Goal: Task Accomplishment & Management: Use online tool/utility

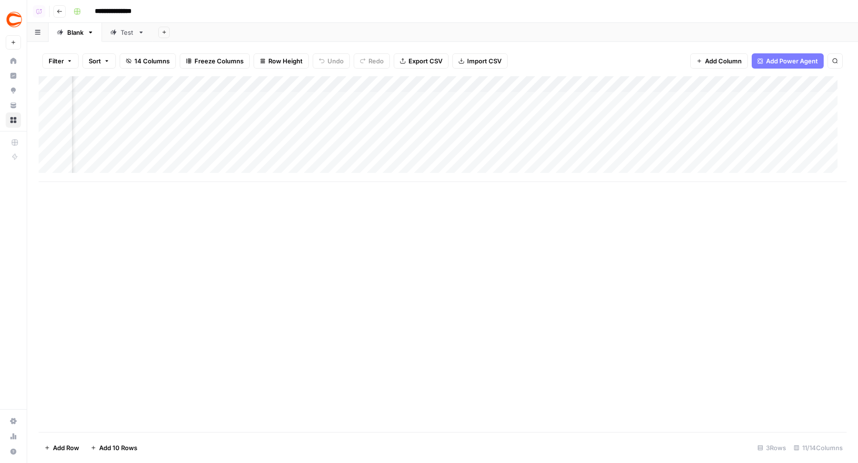
scroll to position [0, 435]
click at [509, 99] on div "Add Column" at bounding box center [443, 129] width 808 height 106
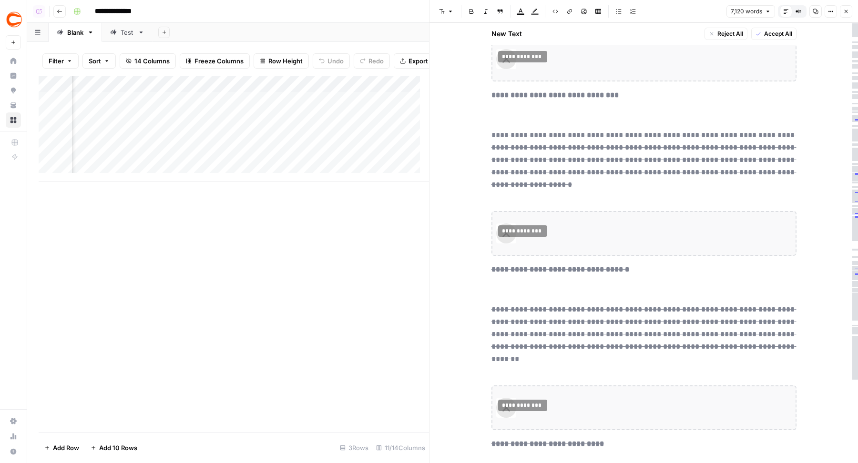
scroll to position [0, 705]
click at [150, 110] on div "Add Column" at bounding box center [234, 129] width 390 height 106
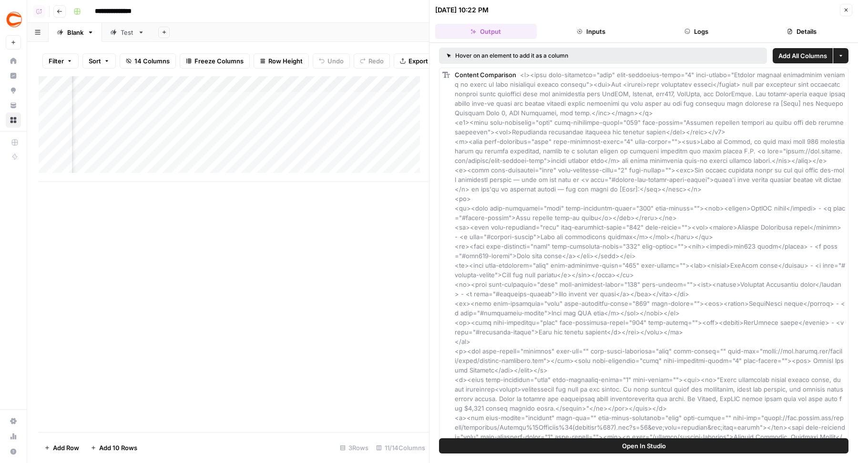
click at [691, 37] on button "Logs" at bounding box center [697, 31] width 102 height 15
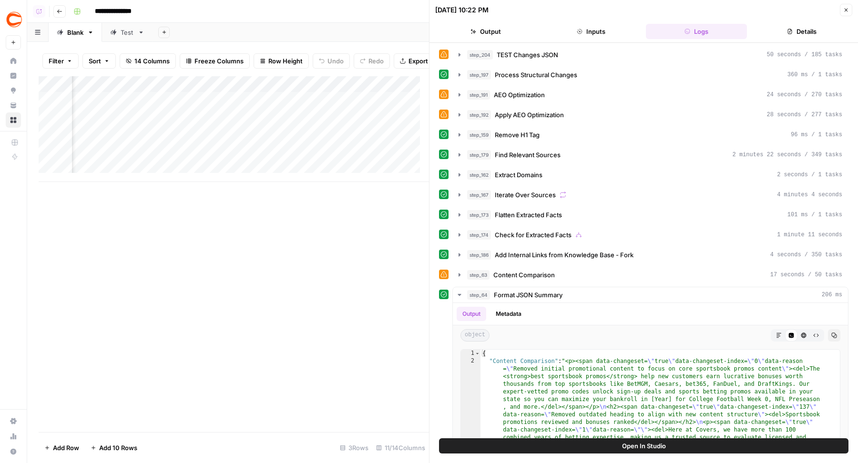
scroll to position [199, 0]
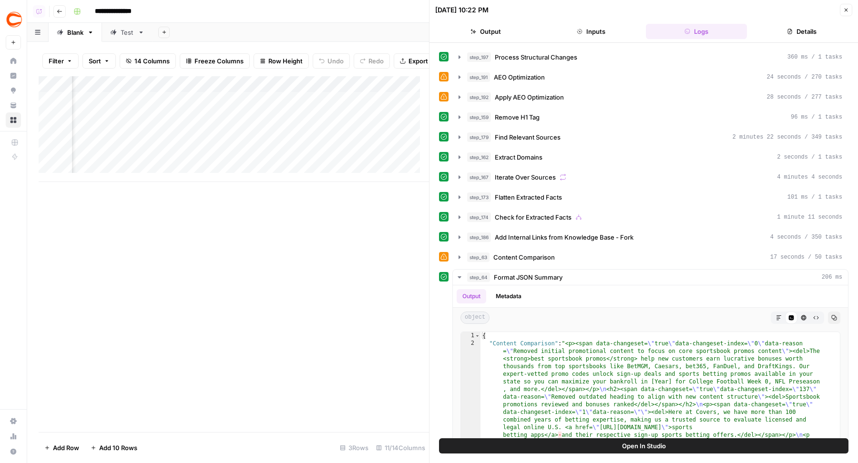
click at [587, 441] on button "Open In Studio" at bounding box center [644, 446] width 410 height 15
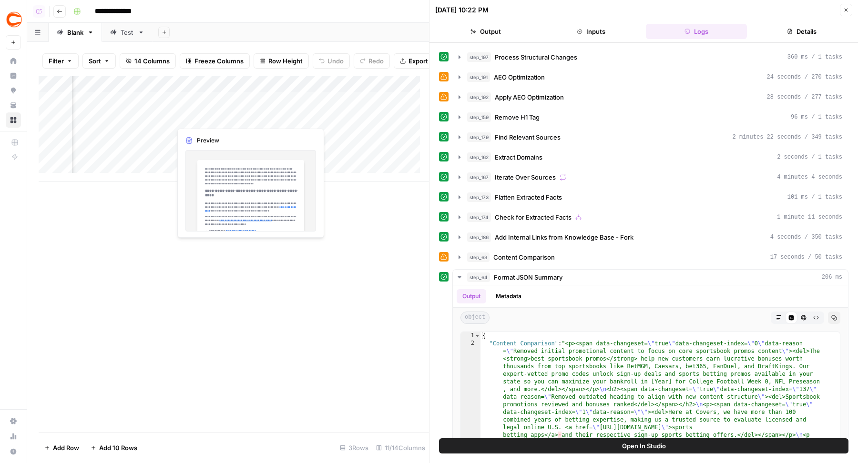
click at [235, 107] on div "Add Column" at bounding box center [234, 129] width 390 height 106
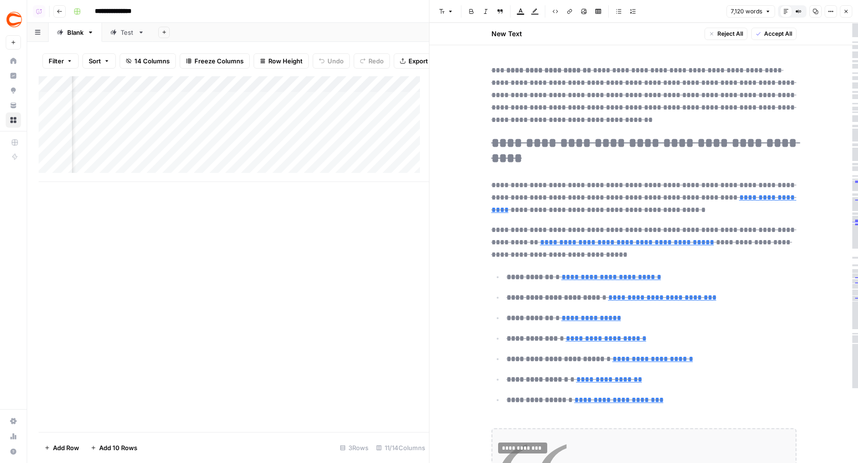
click at [696, 164] on h2 "**********" at bounding box center [644, 151] width 305 height 31
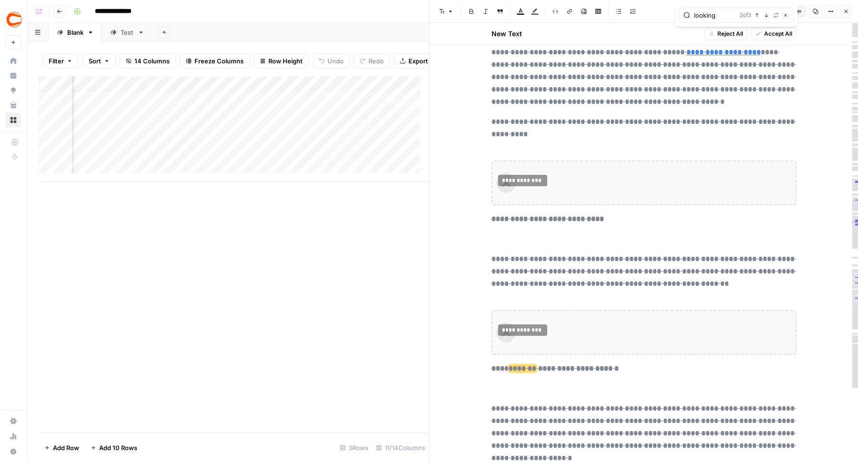
scroll to position [20333, 0]
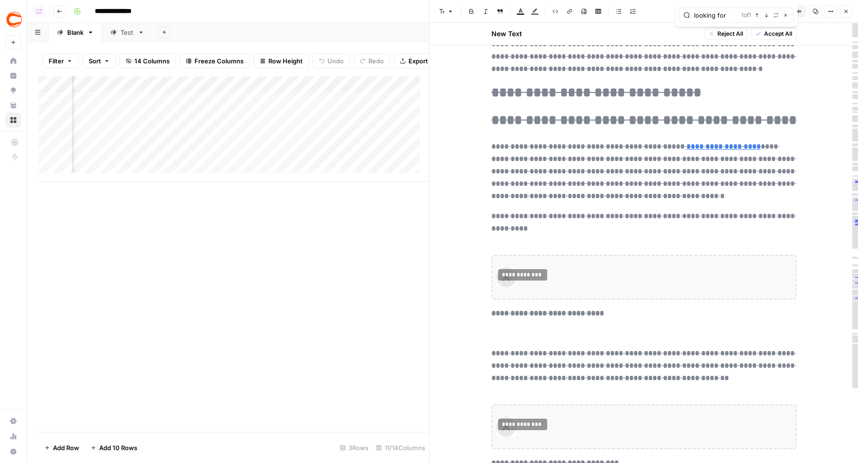
type input "looking for"
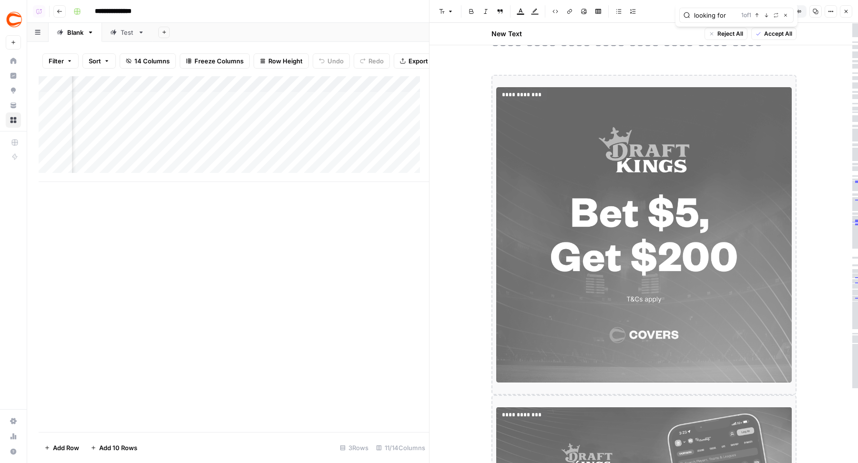
scroll to position [8830, 0]
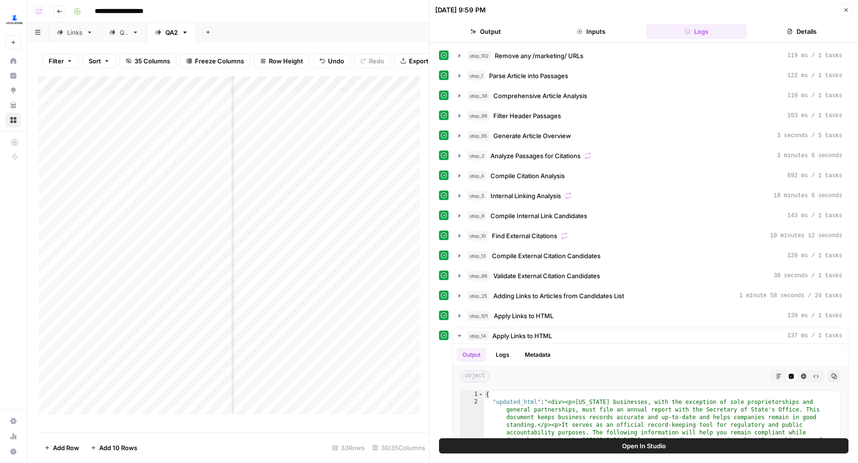
scroll to position [0, 2113]
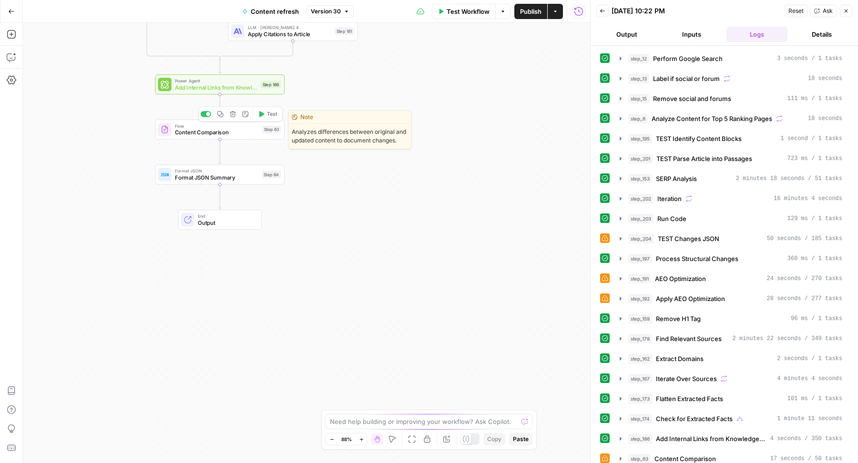
click at [226, 136] on span "Content Comparison" at bounding box center [217, 132] width 84 height 9
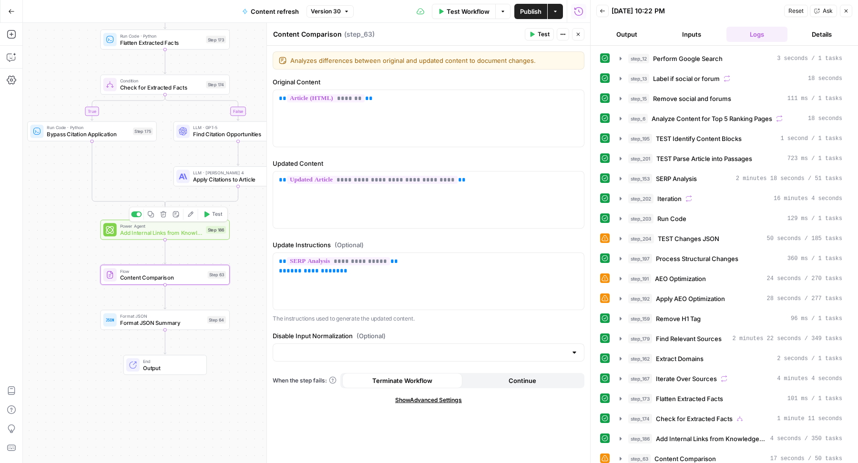
click at [116, 223] on div "Power Agent Add Internal Links from Knowledge Base - Fork Step 186 Copy step De…" at bounding box center [164, 230] width 123 height 14
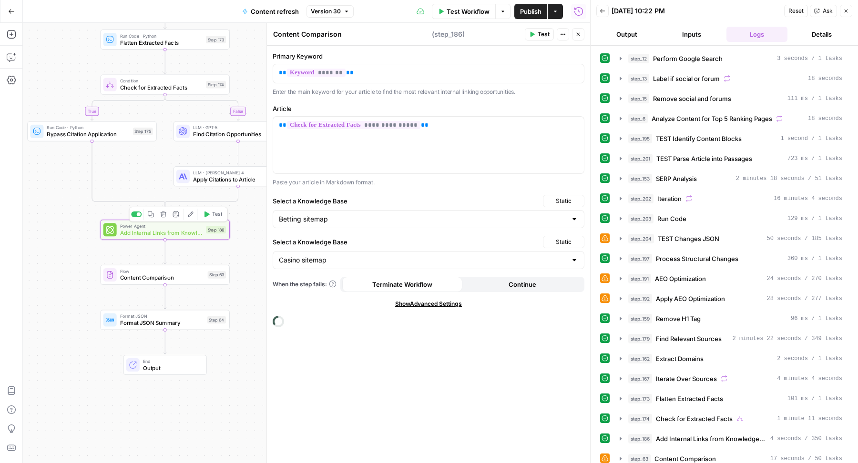
type textarea "Add Internal Links from Knowledge Base - Fork"
click at [325, 123] on span "**********" at bounding box center [353, 125] width 133 height 8
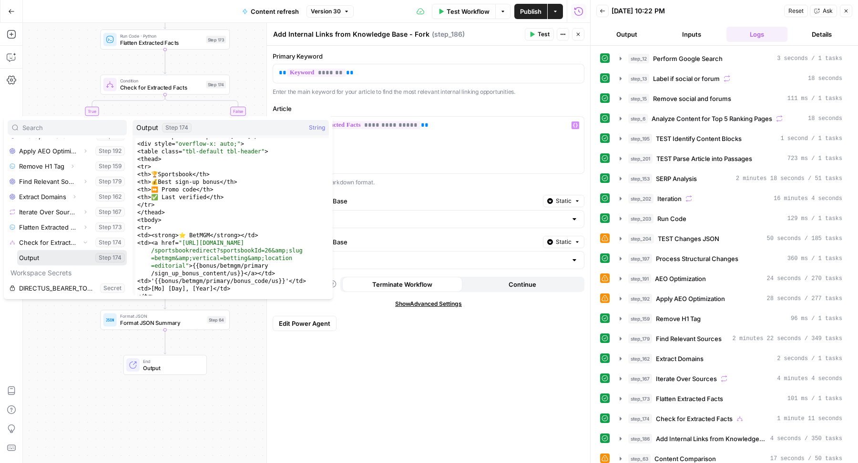
scroll to position [161, 0]
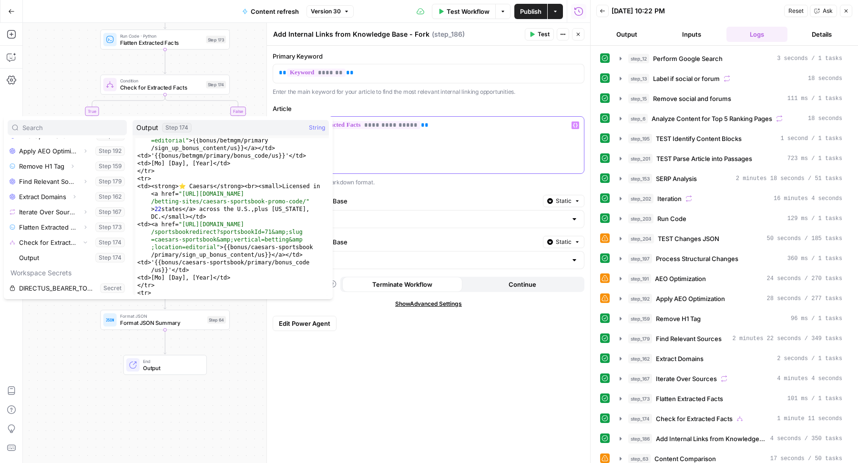
click at [488, 134] on div "**********" at bounding box center [428, 145] width 311 height 57
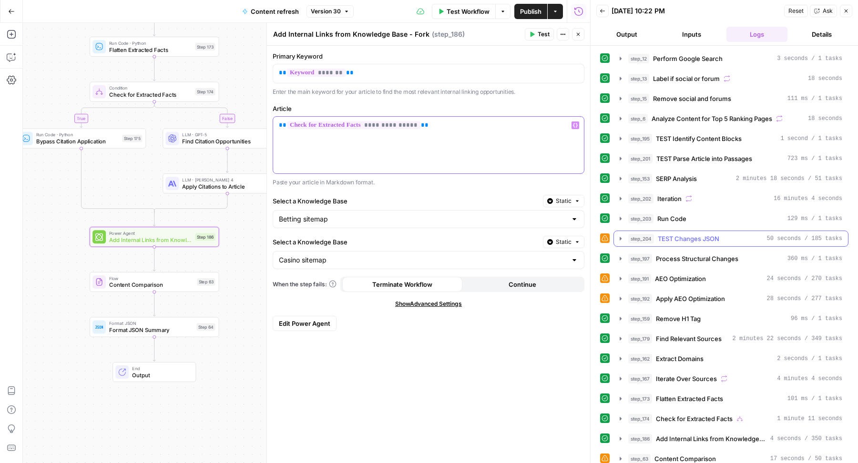
scroll to position [259, 0]
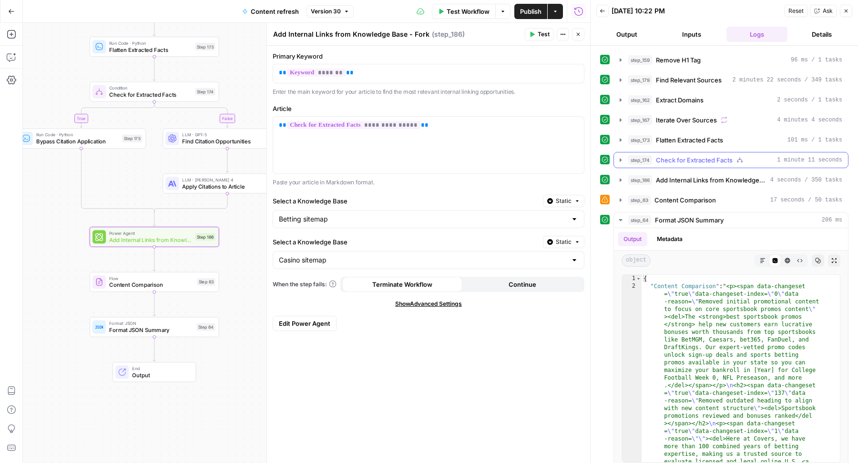
click at [696, 156] on span "Check for Extracted Facts" at bounding box center [694, 160] width 77 height 10
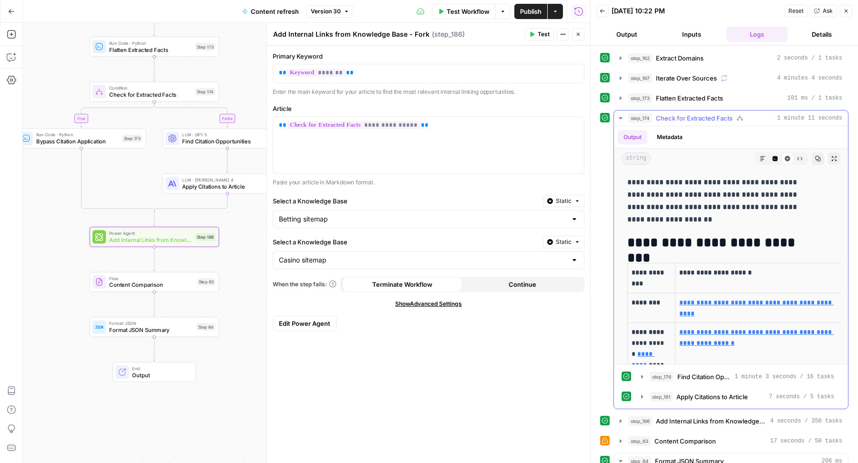
scroll to position [331, 0]
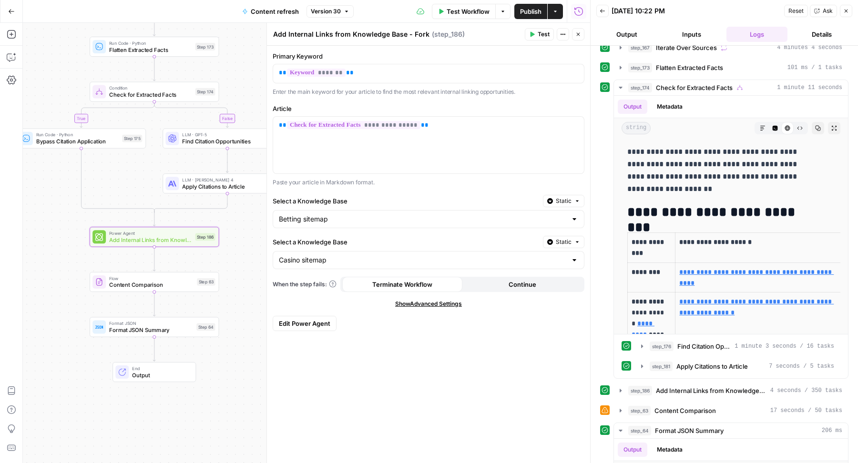
click at [190, 183] on span "Apply Citations to Article" at bounding box center [223, 187] width 83 height 9
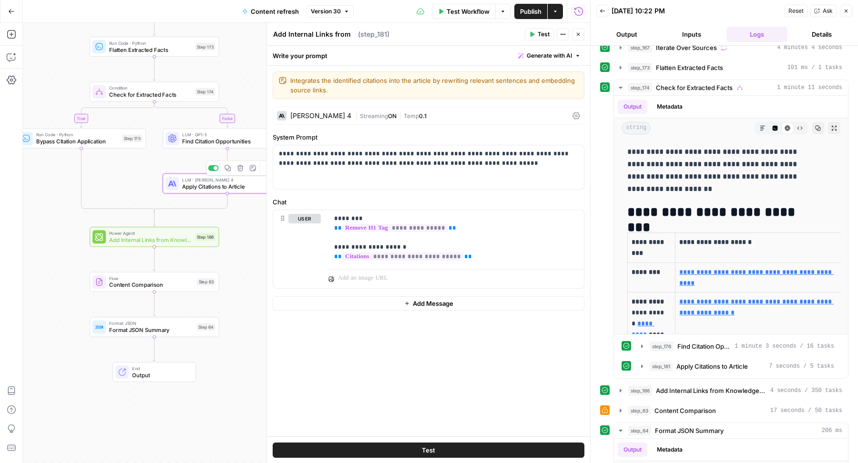
type textarea "Apply Citations to Article"
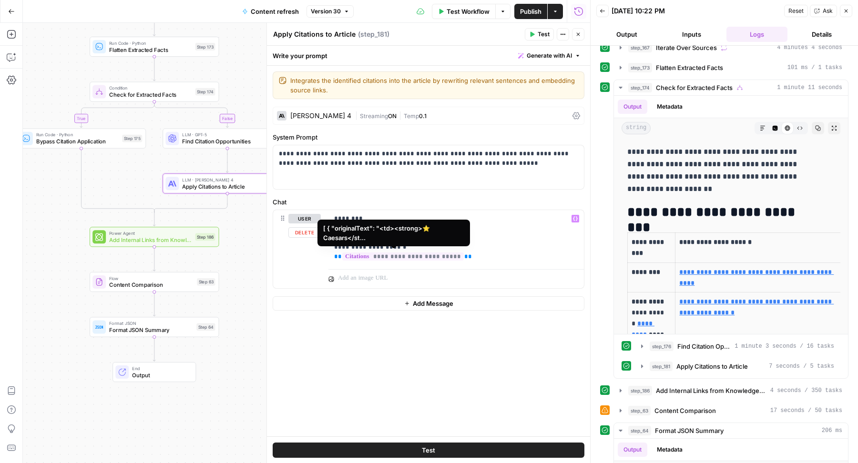
click at [437, 254] on span "**********" at bounding box center [403, 257] width 122 height 8
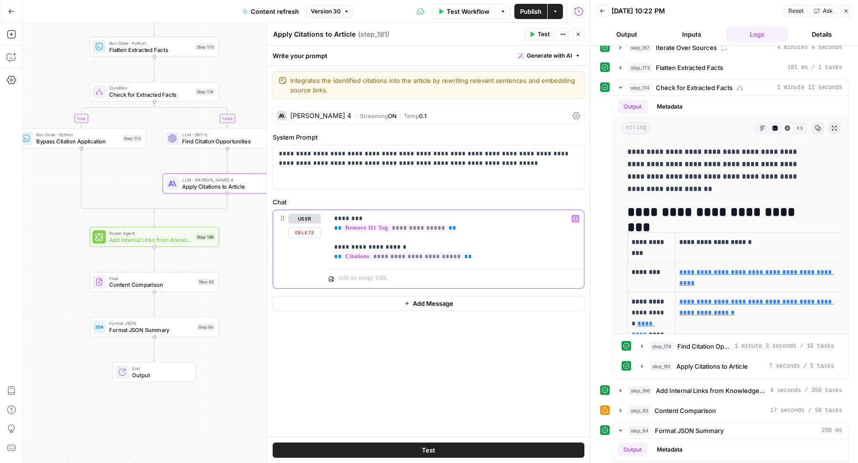
click at [532, 253] on p "**********" at bounding box center [456, 238] width 245 height 48
click at [402, 230] on span "**********" at bounding box center [395, 228] width 106 height 8
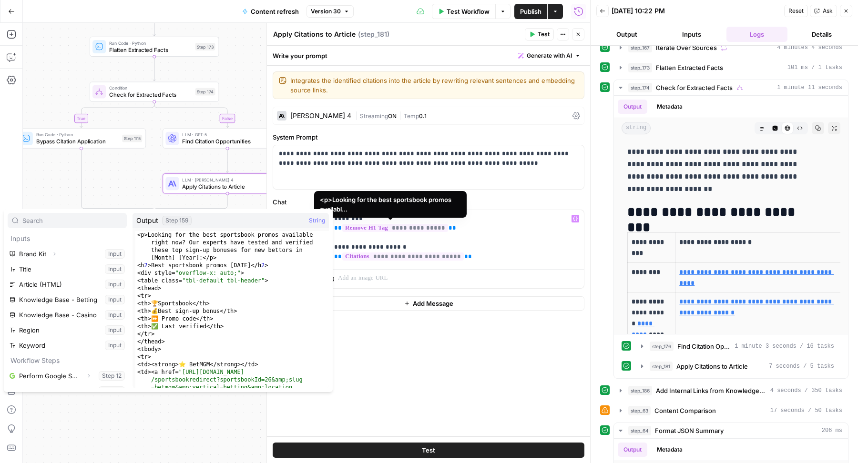
scroll to position [279, 0]
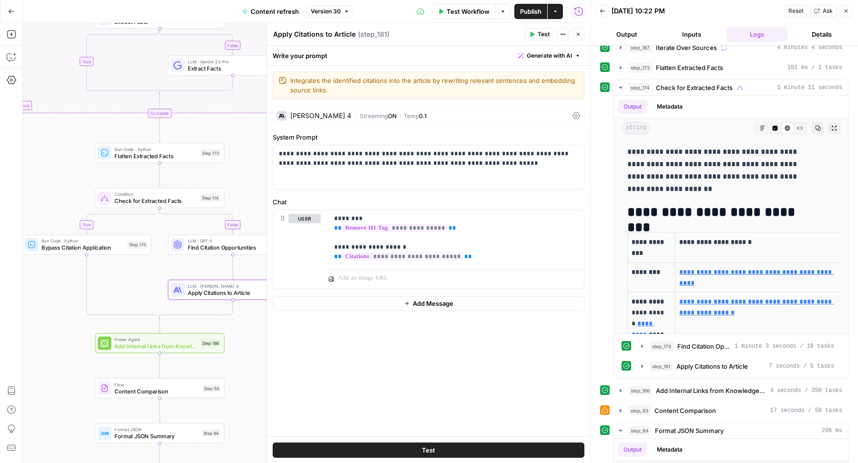
click at [61, 144] on div "true false false true false true Workflow Set Inputs Inputs Google Search Perfo…" at bounding box center [306, 243] width 567 height 441
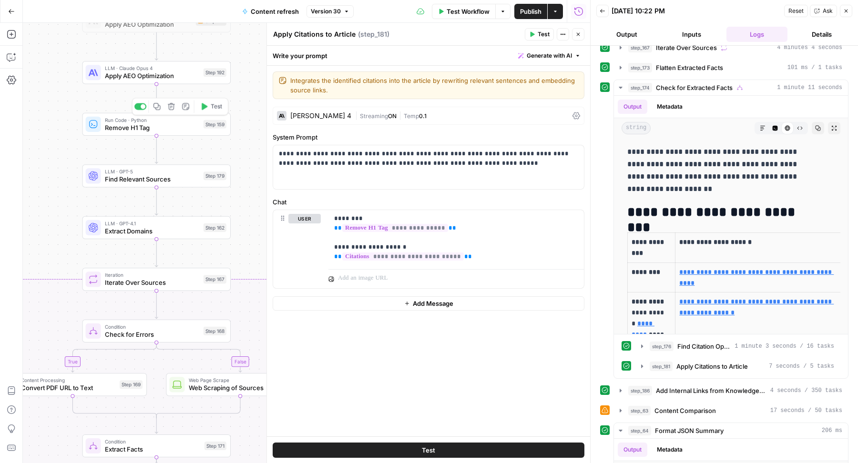
click at [116, 131] on span "Remove H1 Tag" at bounding box center [152, 128] width 95 height 10
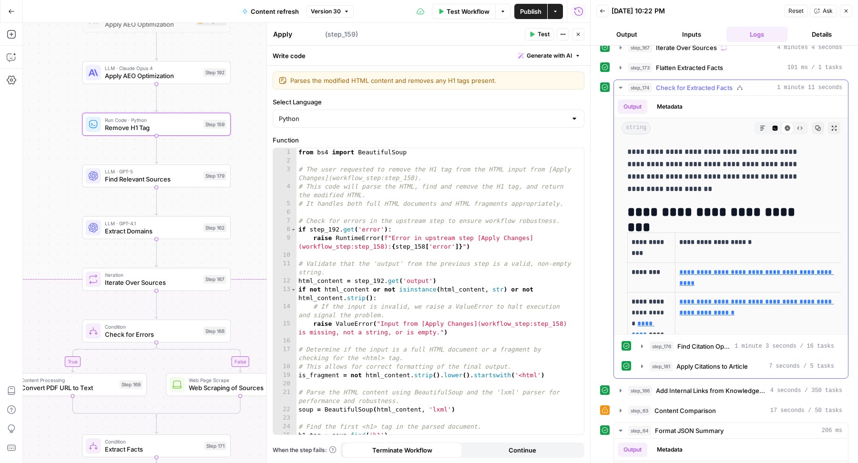
type textarea "Remove H1 Tag"
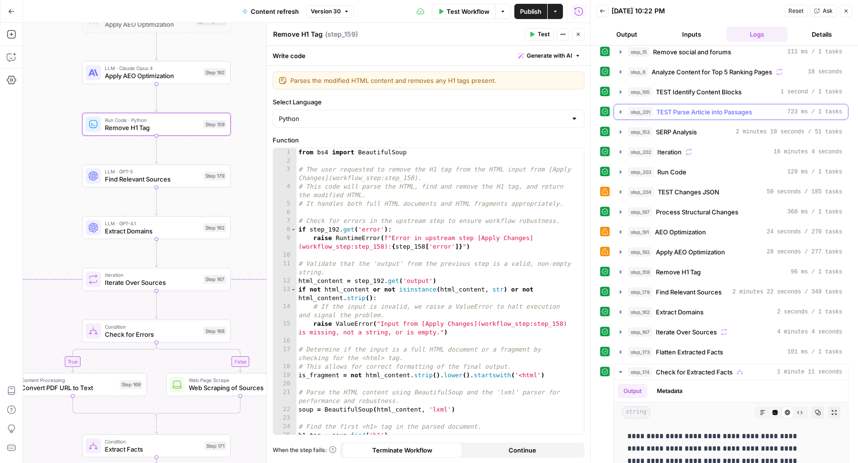
scroll to position [57, 0]
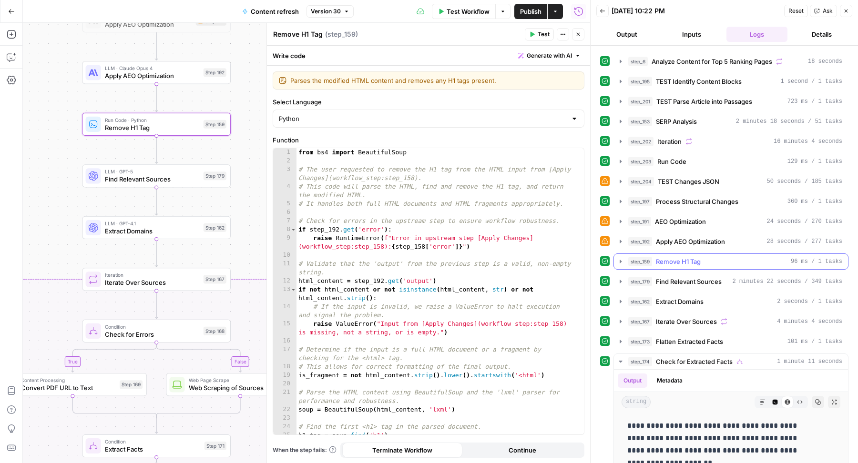
click at [688, 258] on span "Remove H1 Tag" at bounding box center [678, 262] width 45 height 10
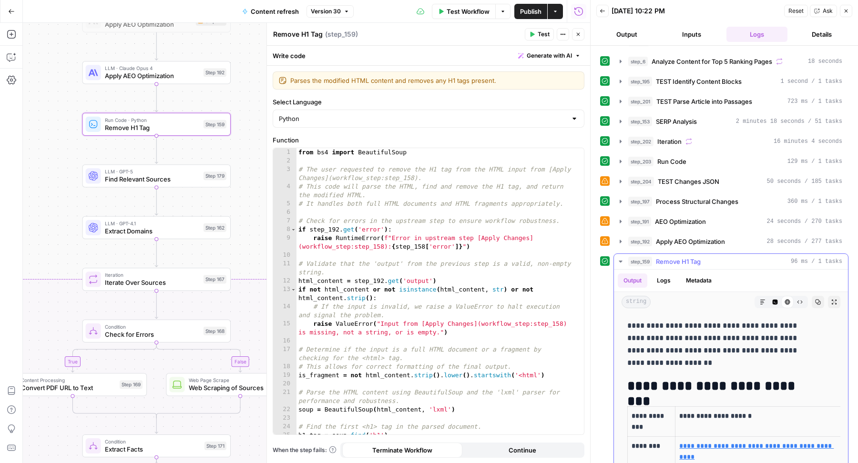
scroll to position [136, 0]
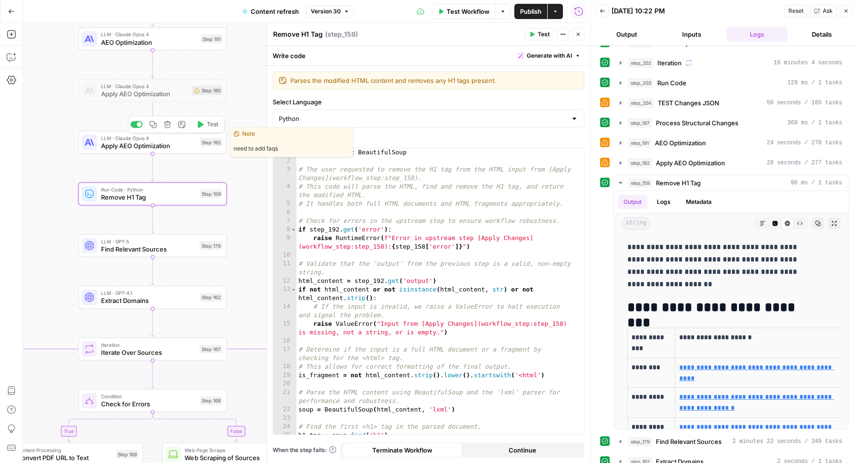
click at [188, 148] on span "Apply AEO Optimization" at bounding box center [148, 146] width 95 height 10
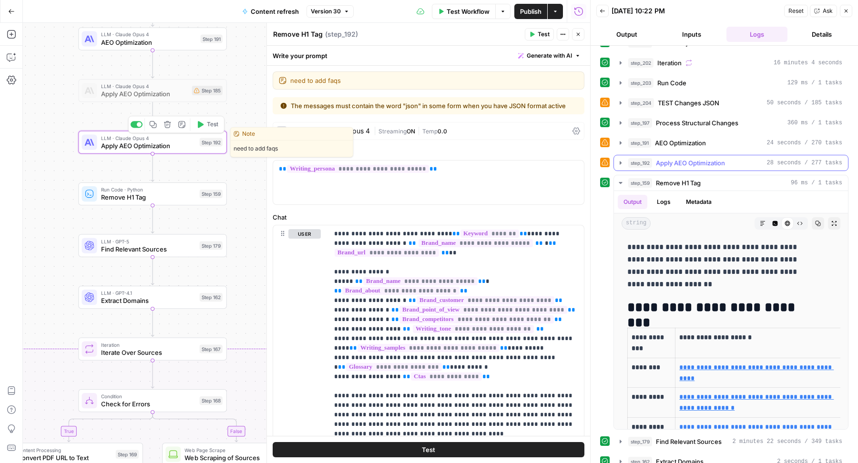
click at [676, 158] on span "Apply AEO Optimization" at bounding box center [690, 163] width 69 height 10
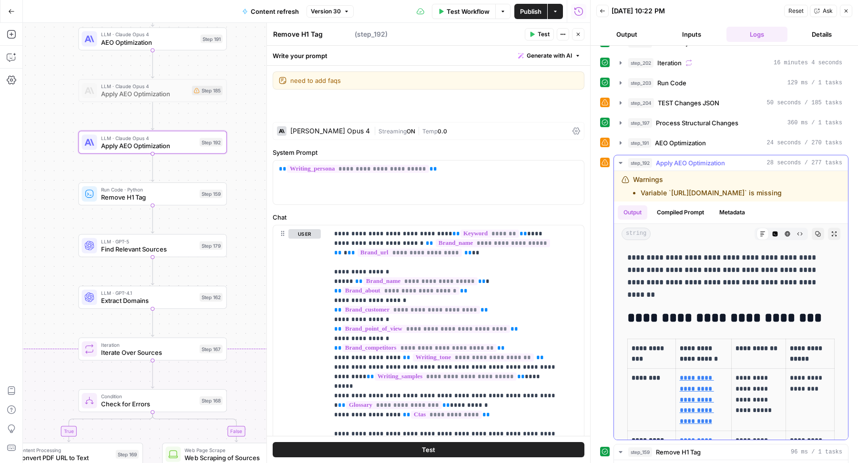
type textarea "Apply AEO Optimization"
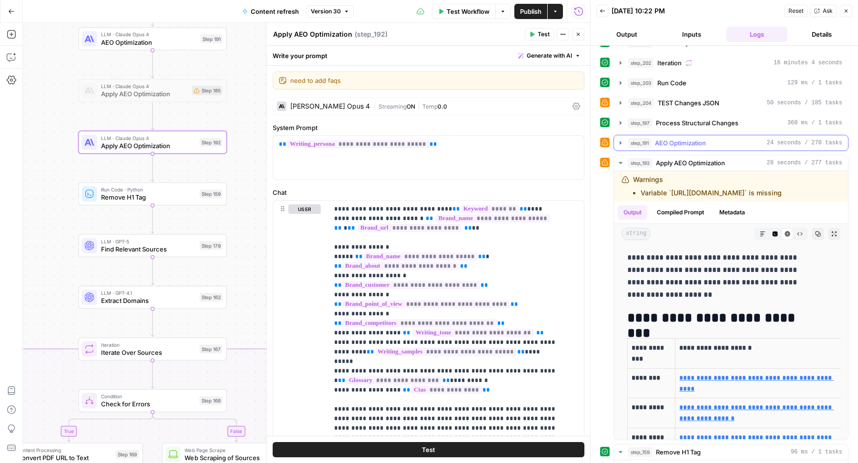
click at [698, 138] on span "AEO Optimization" at bounding box center [680, 143] width 51 height 10
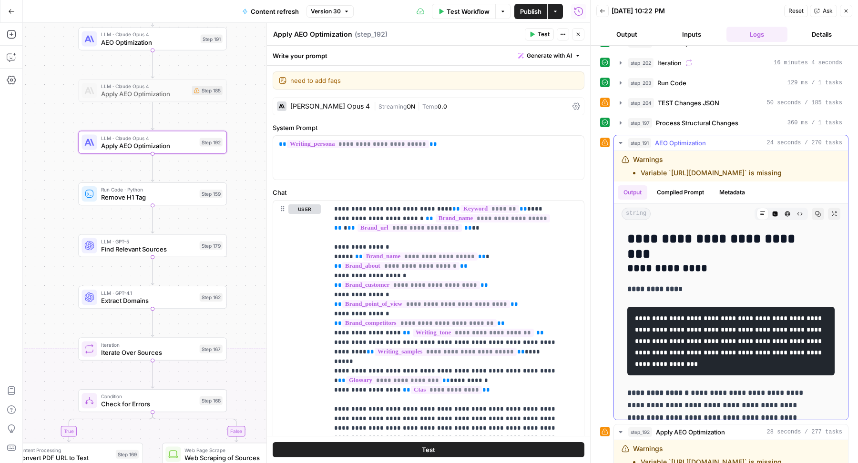
click at [698, 138] on span "AEO Optimization" at bounding box center [680, 143] width 51 height 10
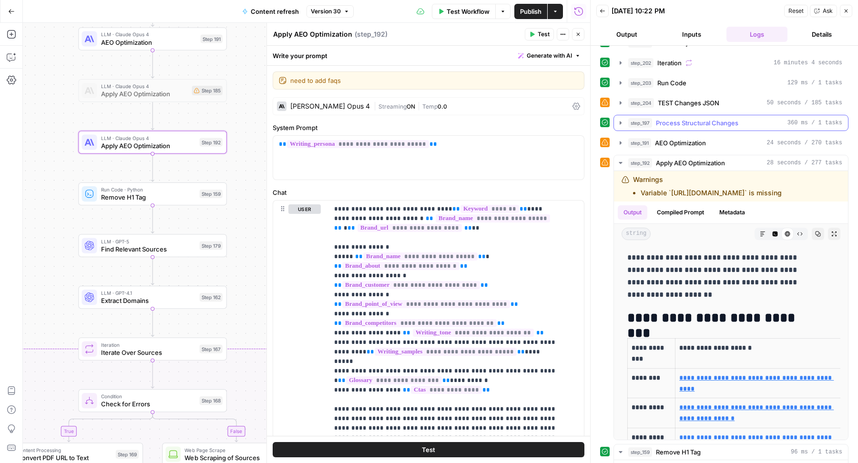
click at [714, 118] on span "Process Structural Changes" at bounding box center [697, 123] width 82 height 10
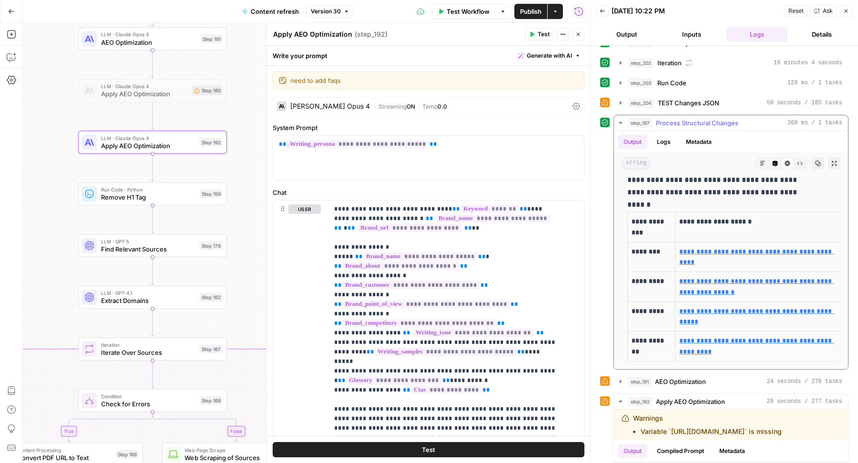
scroll to position [0, 0]
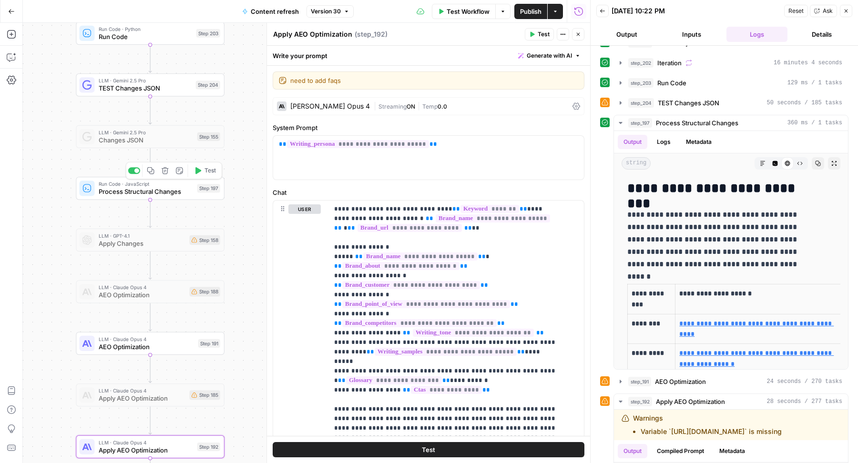
click at [192, 194] on span "Process Structural Changes" at bounding box center [146, 192] width 95 height 10
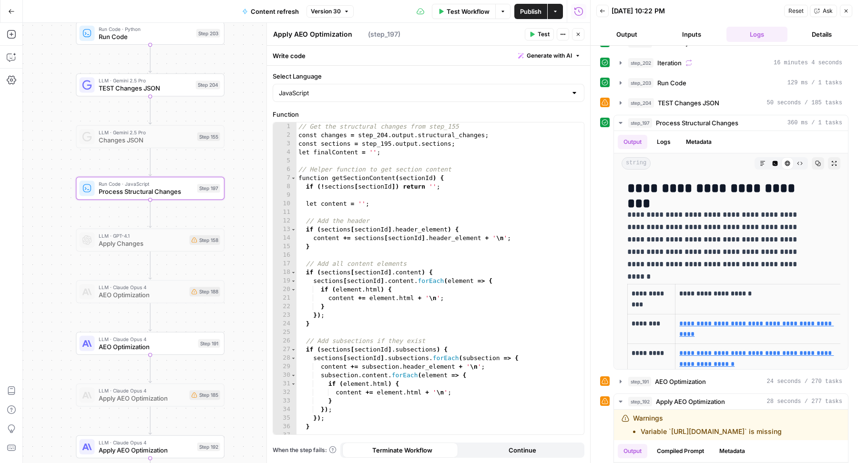
type textarea "Process Structural Changes"
click at [711, 102] on span "TEST Changes JSON" at bounding box center [689, 103] width 62 height 10
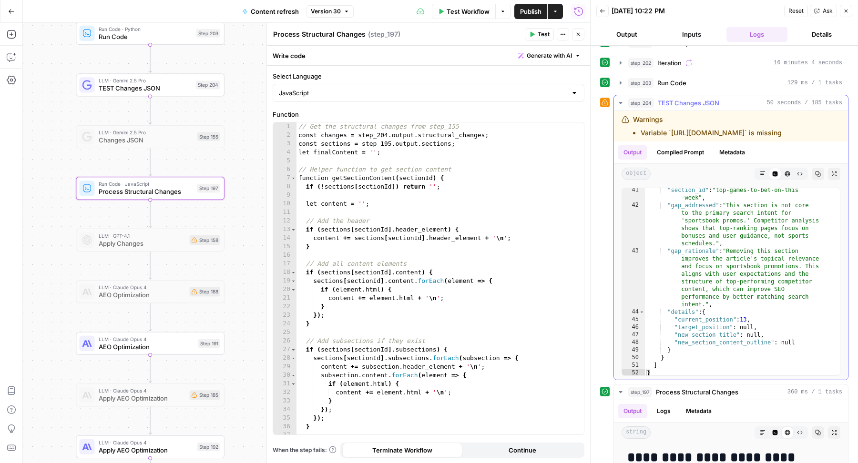
scroll to position [1010, 0]
click at [425, 257] on div "// Get the structural changes from step_155 const changes = step_204 . output .…" at bounding box center [436, 288] width 279 height 330
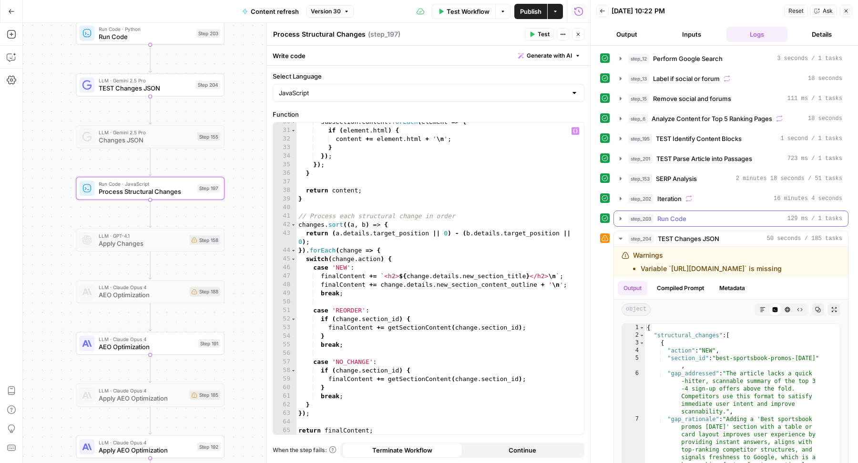
scroll to position [124, 0]
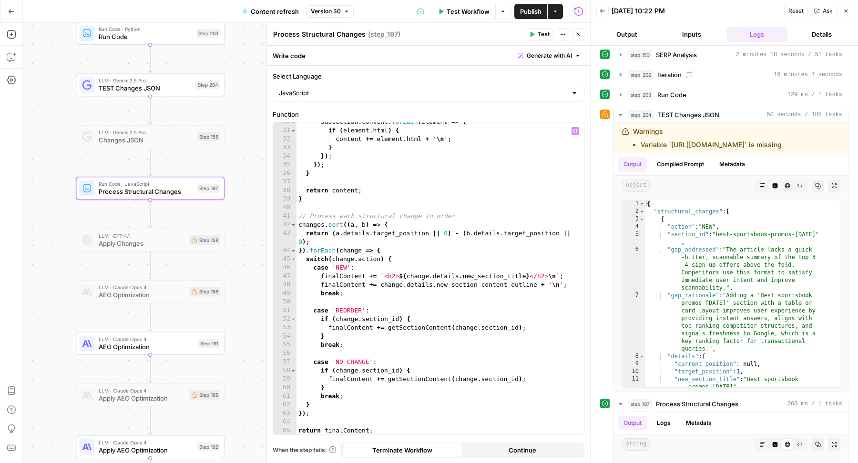
click at [535, 51] on button "Generate with AI" at bounding box center [549, 56] width 70 height 12
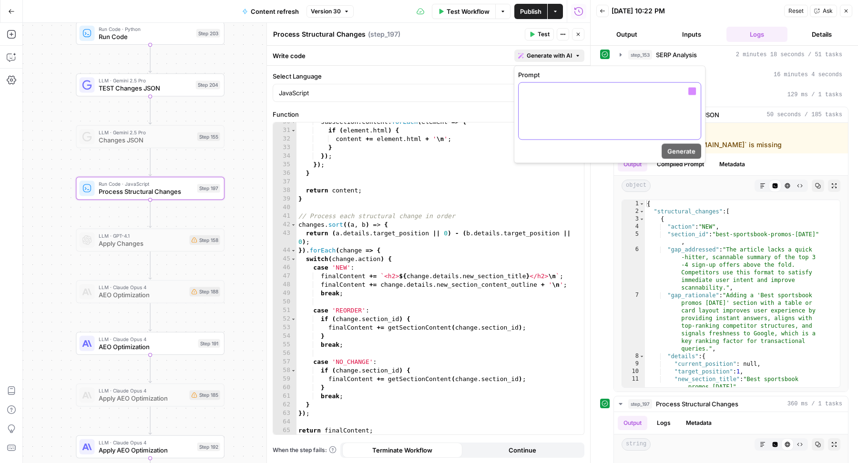
click at [562, 115] on div at bounding box center [610, 111] width 182 height 57
click at [581, 97] on p "**********" at bounding box center [609, 96] width 171 height 19
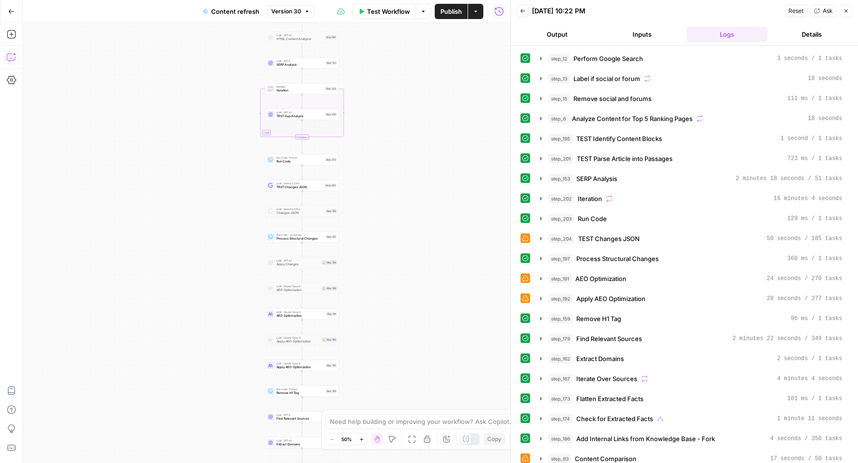
drag, startPoint x: 9, startPoint y: 62, endPoint x: 12, endPoint y: 57, distance: 6.2
click at [12, 57] on icon "button" at bounding box center [12, 57] width 10 height 10
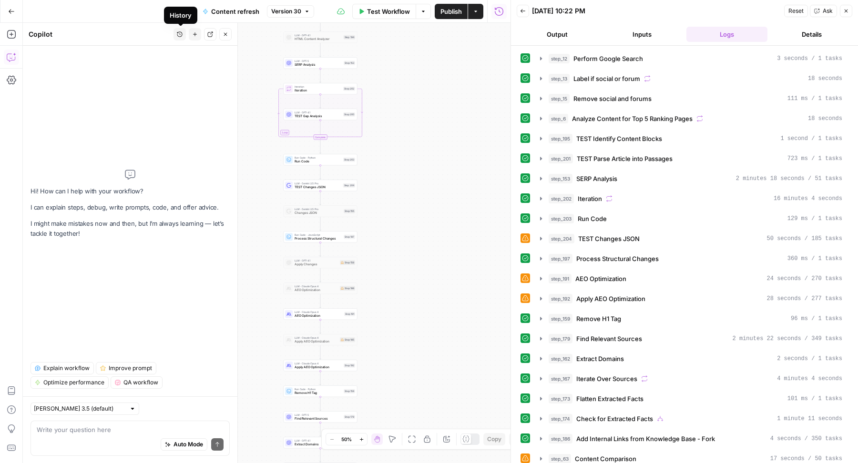
click at [178, 35] on icon "button" at bounding box center [180, 34] width 6 height 6
click at [66, 439] on div "Auto Mode Send" at bounding box center [130, 445] width 187 height 21
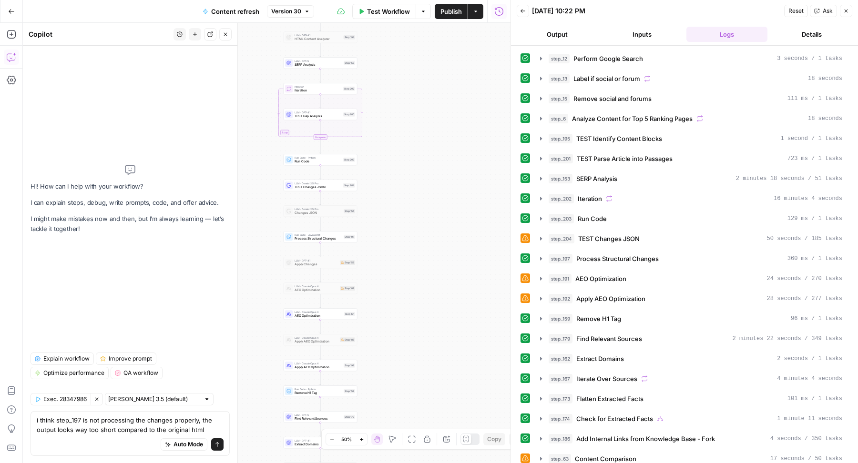
click at [298, 236] on span "Process Structural Changes" at bounding box center [318, 238] width 47 height 5
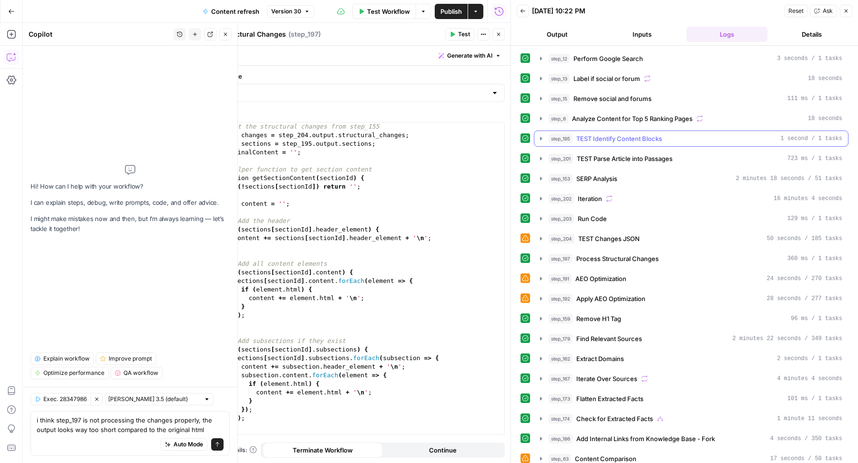
click at [624, 134] on span "TEST Identify Content Blocks" at bounding box center [619, 139] width 86 height 10
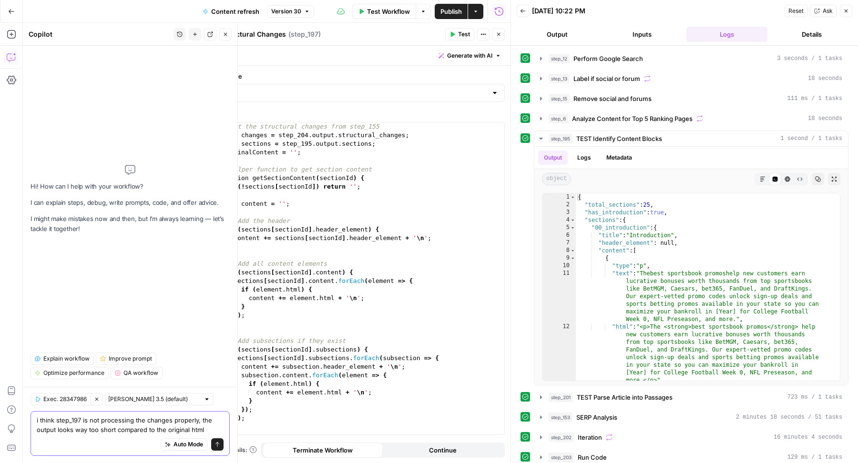
click at [214, 429] on textarea "i think step_197 is not processing the changes properly, the output looks way t…" at bounding box center [130, 425] width 187 height 19
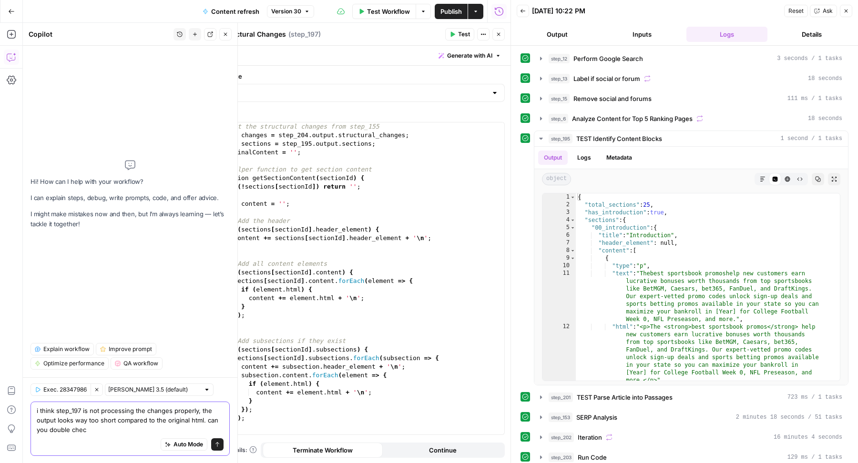
type textarea "i think step_197 is not processing the changes properly, the output looks way t…"
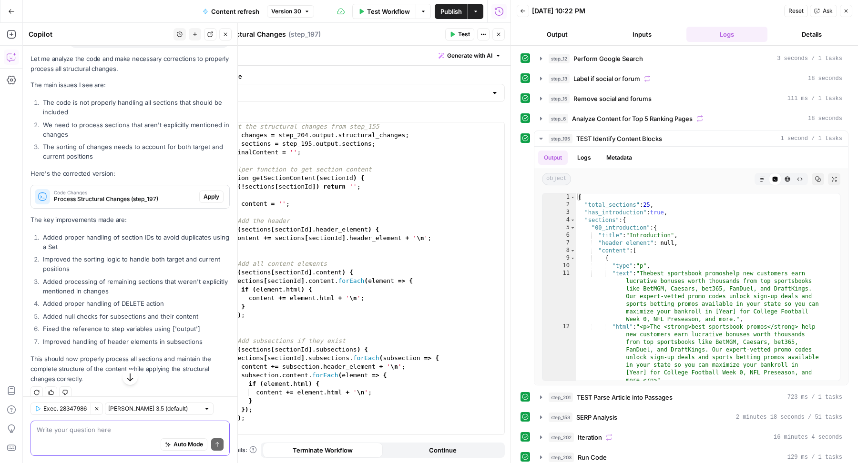
scroll to position [117, 0]
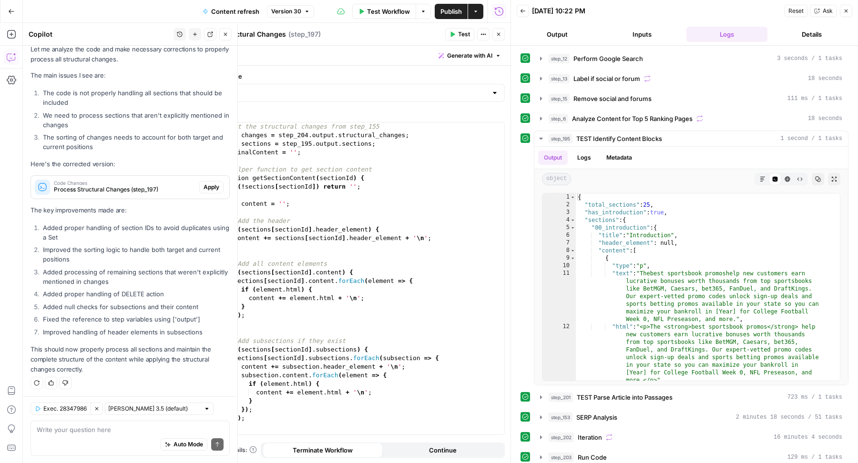
click at [205, 191] on button "Apply" at bounding box center [211, 187] width 24 height 12
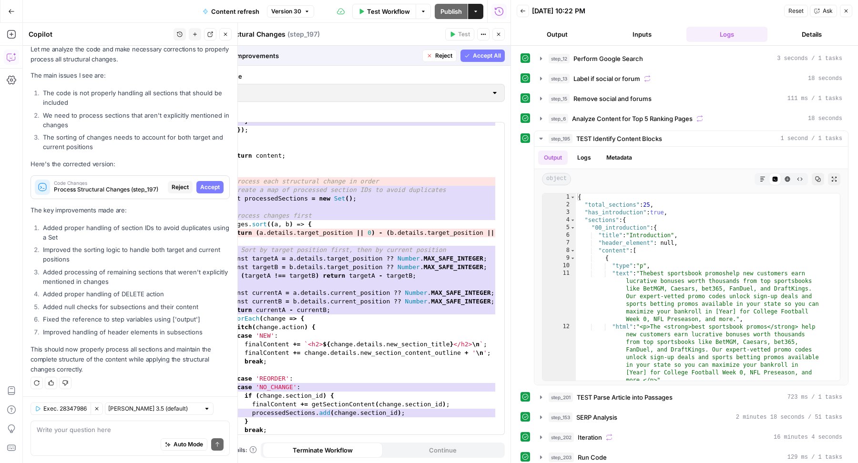
scroll to position [571, 0]
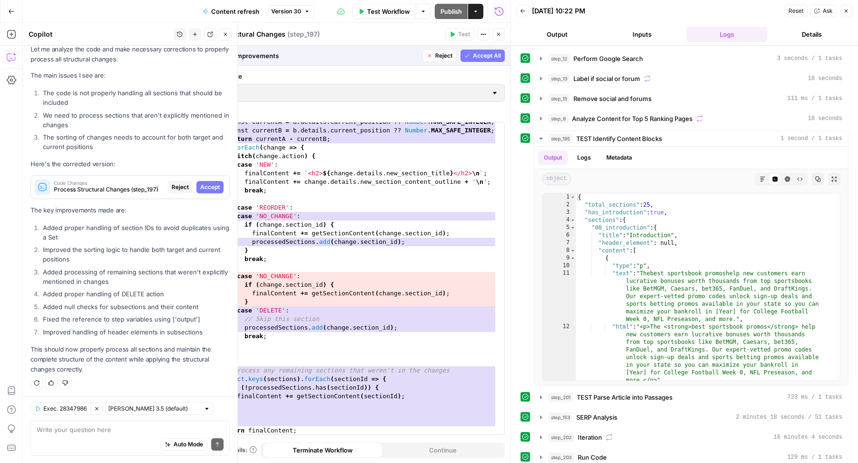
click at [474, 55] on span "Accept All" at bounding box center [487, 55] width 28 height 9
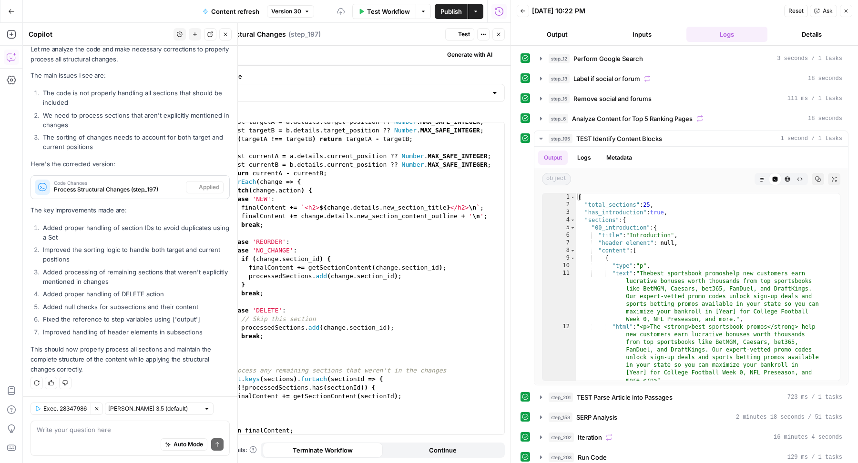
scroll to position [434, 0]
click at [465, 33] on span "Test" at bounding box center [464, 34] width 12 height 9
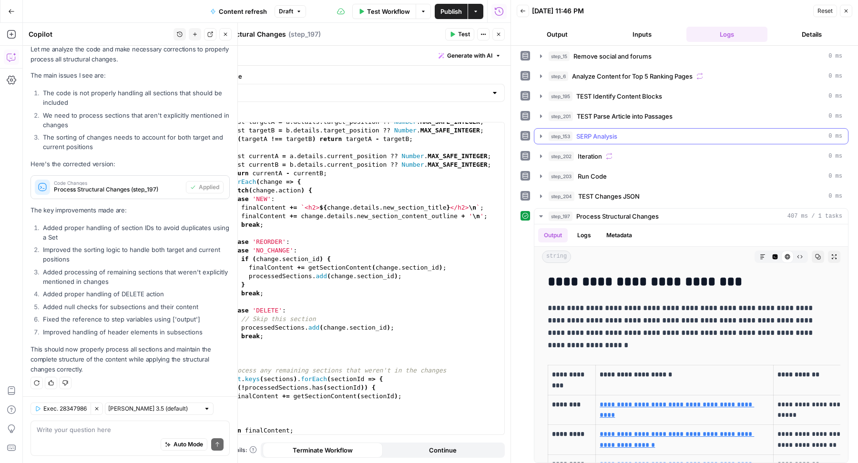
scroll to position [0, 0]
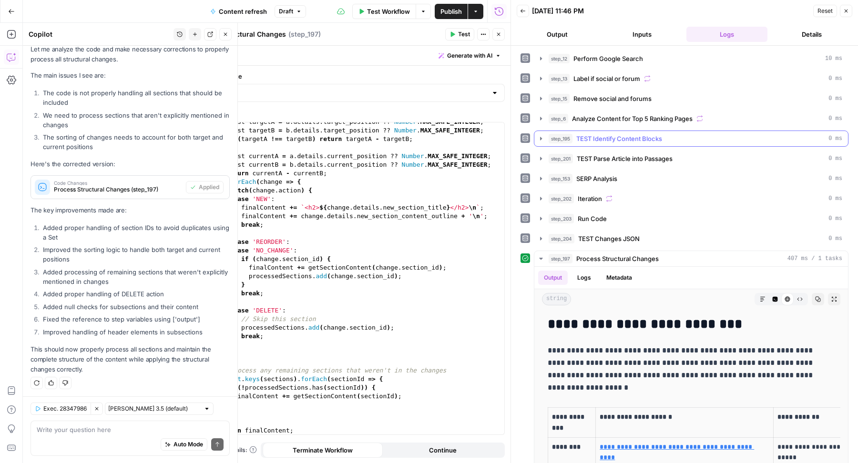
click at [650, 139] on span "TEST Identify Content Blocks" at bounding box center [619, 139] width 86 height 10
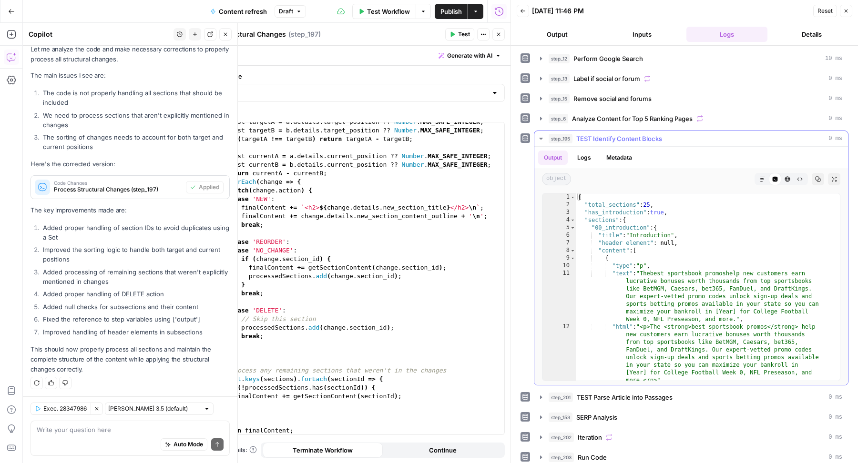
click at [650, 139] on span "TEST Identify Content Blocks" at bounding box center [619, 139] width 86 height 10
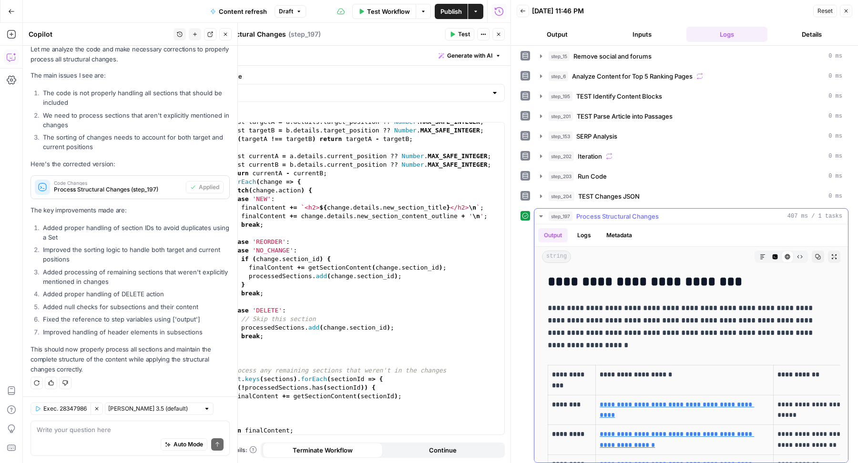
scroll to position [29, 0]
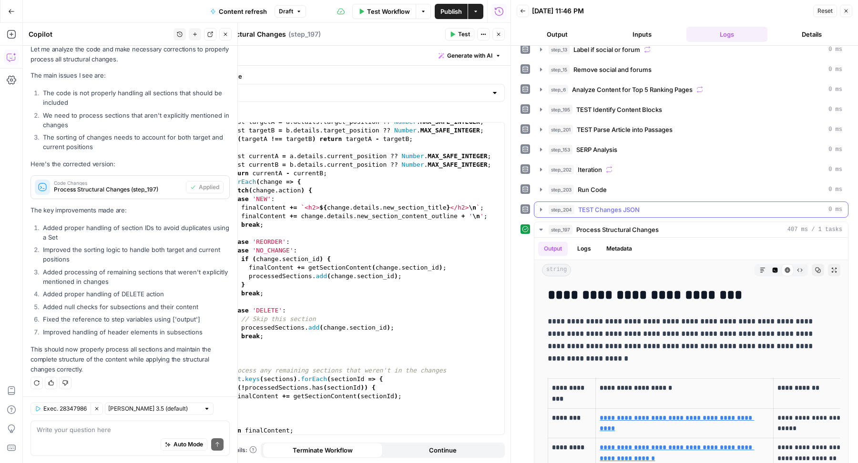
click at [658, 205] on div "step_204 TEST Changes JSON 0 ms" at bounding box center [696, 210] width 294 height 10
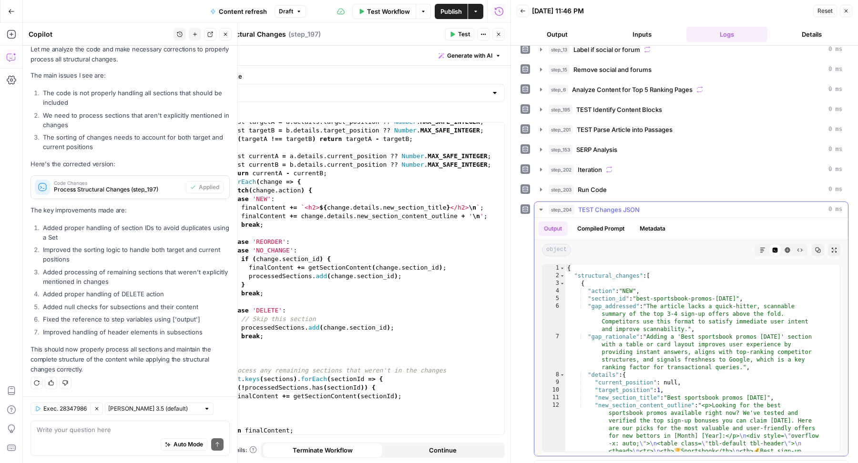
type textarea "**********"
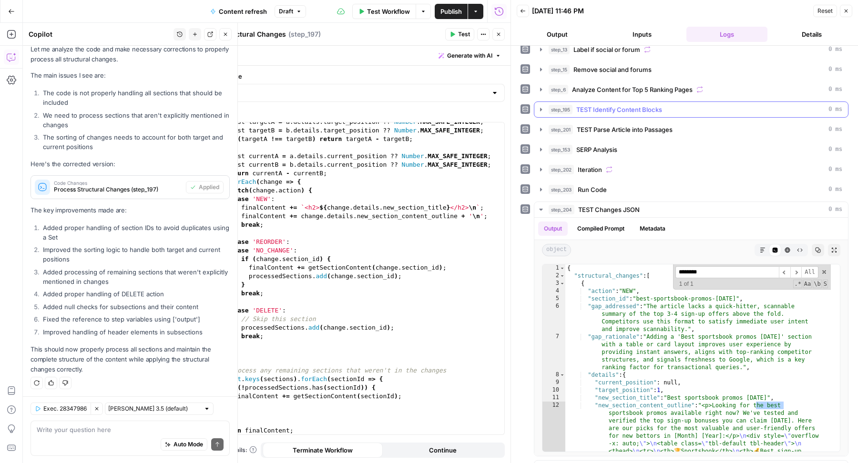
type input "********"
click at [656, 111] on span "TEST Identify Content Blocks" at bounding box center [619, 110] width 86 height 10
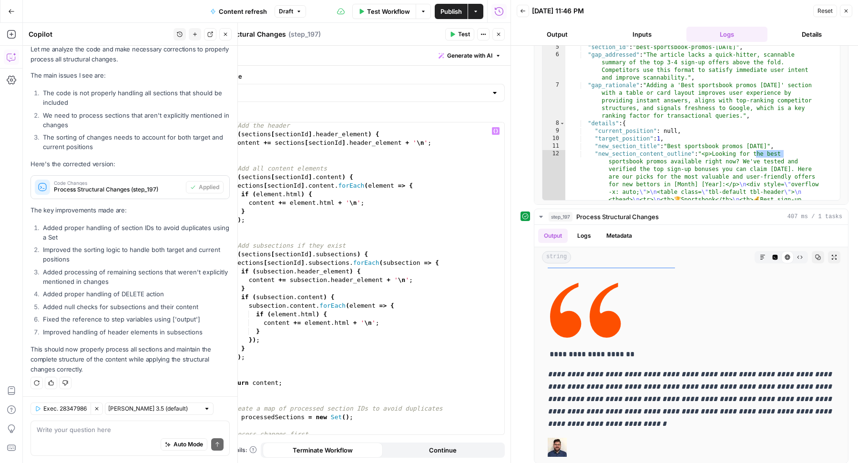
scroll to position [0, 0]
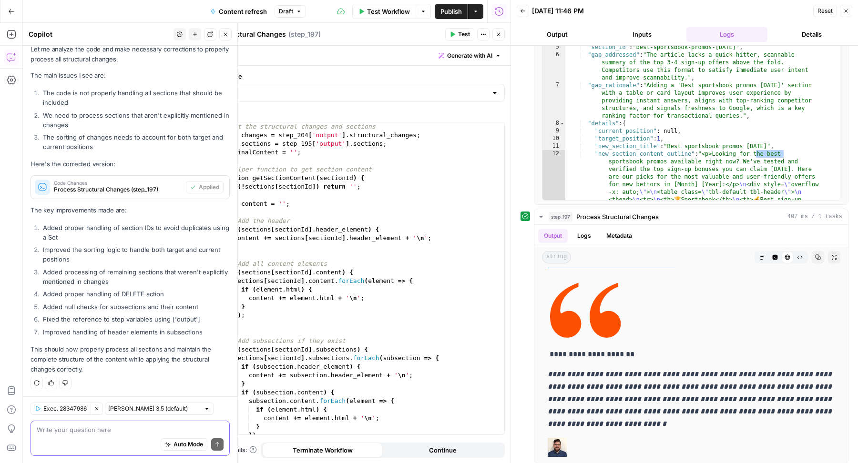
click at [97, 427] on textarea at bounding box center [130, 430] width 187 height 10
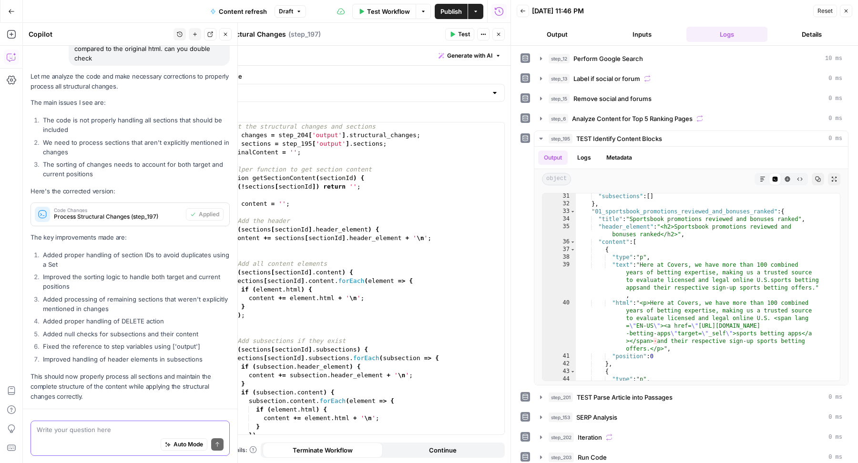
scroll to position [133, 0]
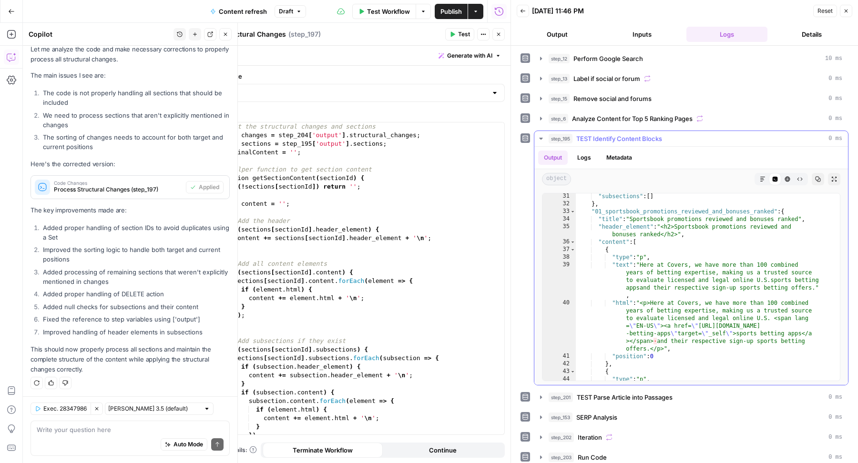
click at [677, 138] on div "step_195 TEST Identify Content Blocks 0 ms" at bounding box center [696, 139] width 294 height 10
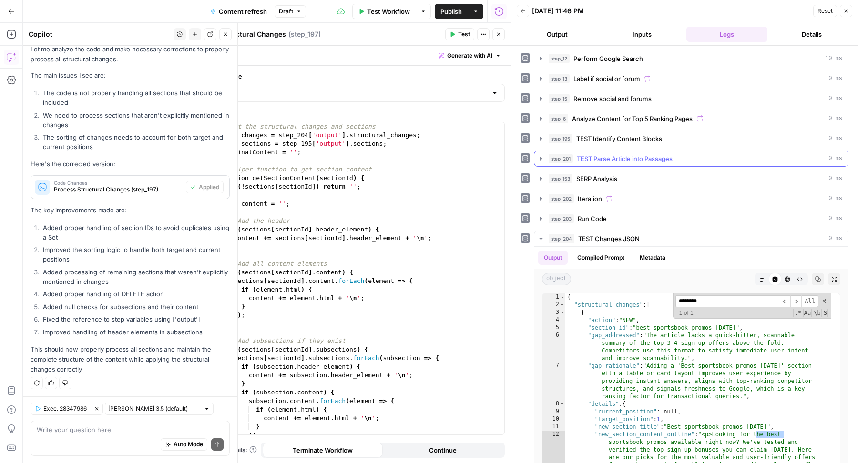
click at [640, 160] on span "TEST Parse Article into Passages" at bounding box center [625, 159] width 96 height 10
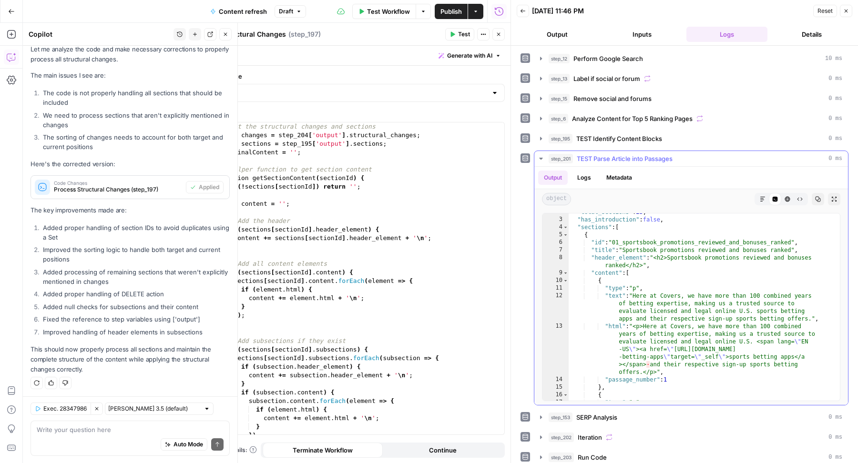
scroll to position [8, 0]
click at [85, 431] on textarea at bounding box center [130, 430] width 187 height 10
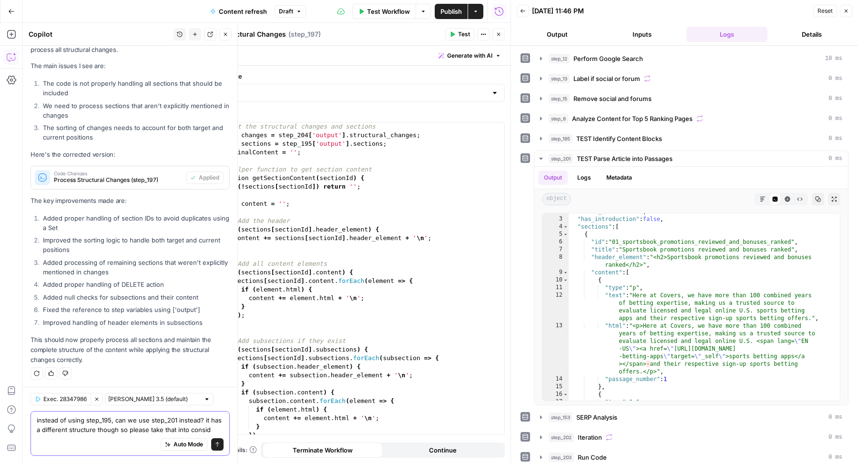
scroll to position [152, 0]
type textarea "instead of using step_195, can we use step_201 instead? it has a different stru…"
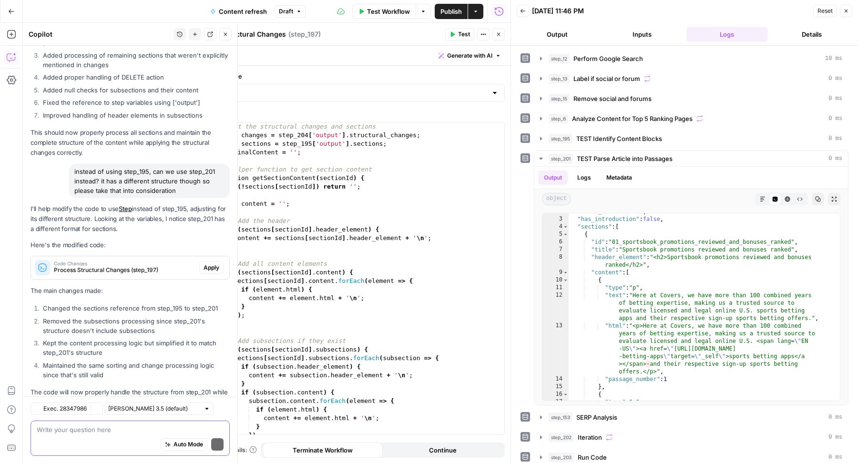
scroll to position [392, 0]
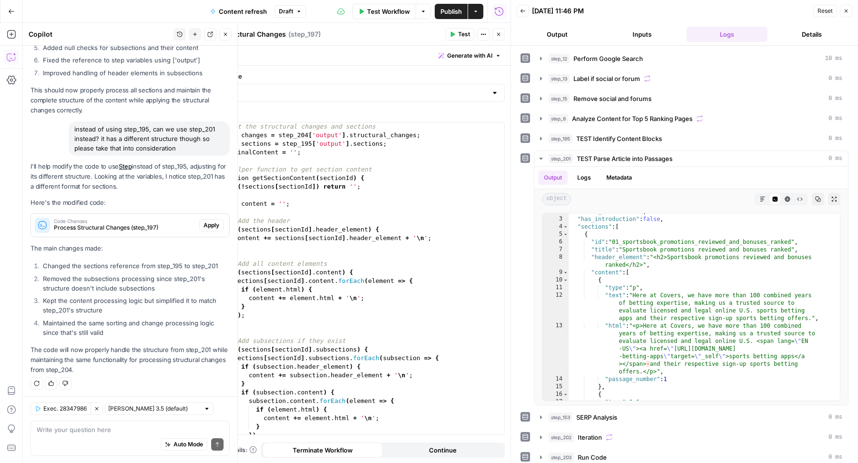
click at [204, 224] on span "Apply" at bounding box center [212, 225] width 16 height 9
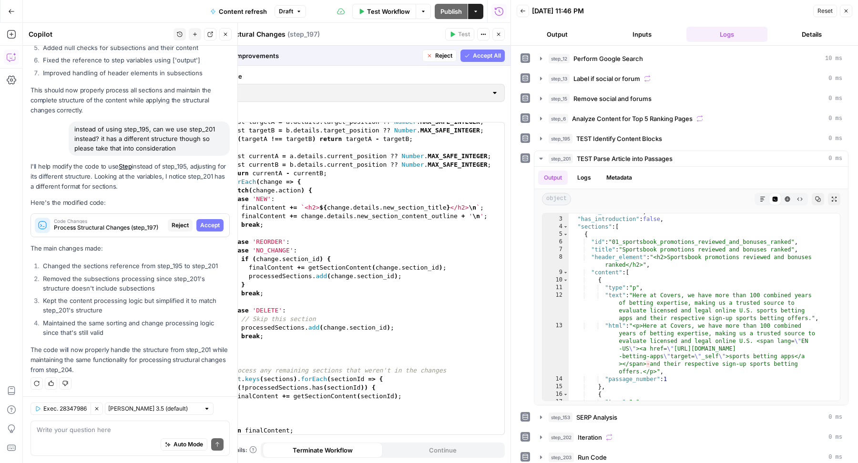
scroll to position [451, 0]
click at [487, 56] on span "Accept All" at bounding box center [487, 55] width 28 height 9
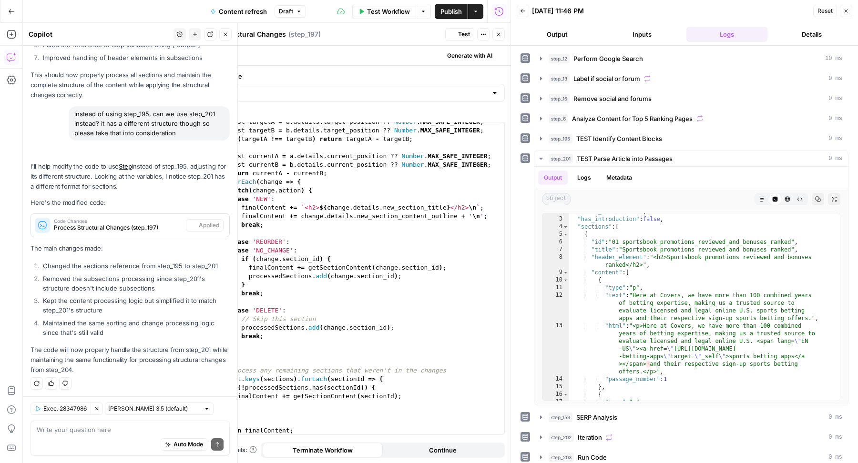
scroll to position [305, 0]
click at [462, 36] on span "Test" at bounding box center [464, 34] width 12 height 9
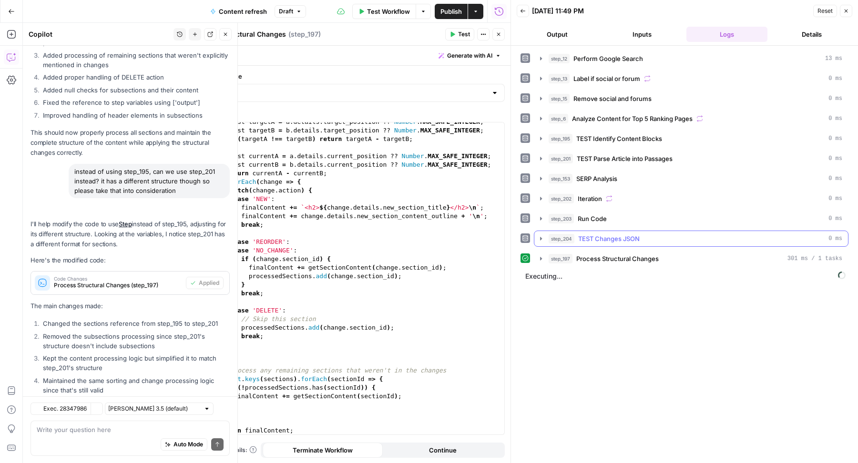
scroll to position [407, 0]
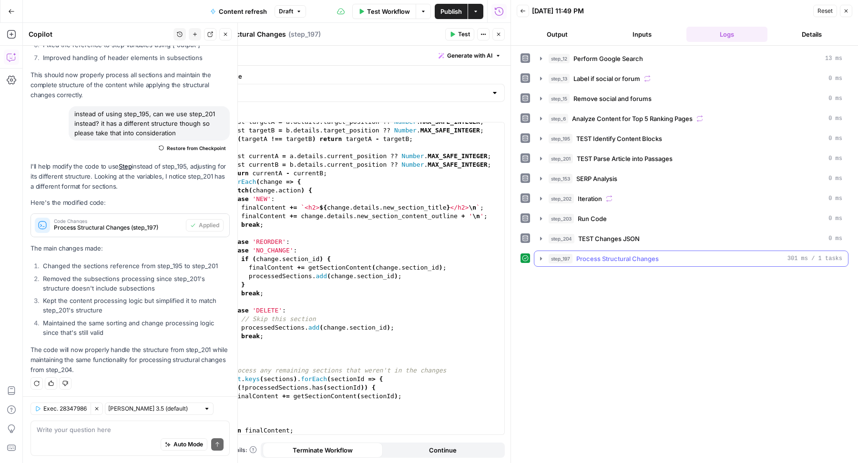
click at [633, 257] on span "Process Structural Changes" at bounding box center [617, 259] width 82 height 10
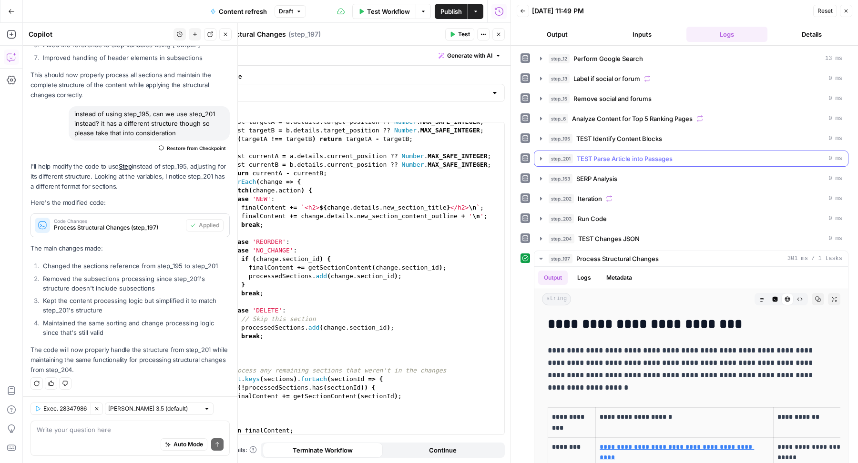
click at [640, 155] on span "TEST Parse Article into Passages" at bounding box center [625, 159] width 96 height 10
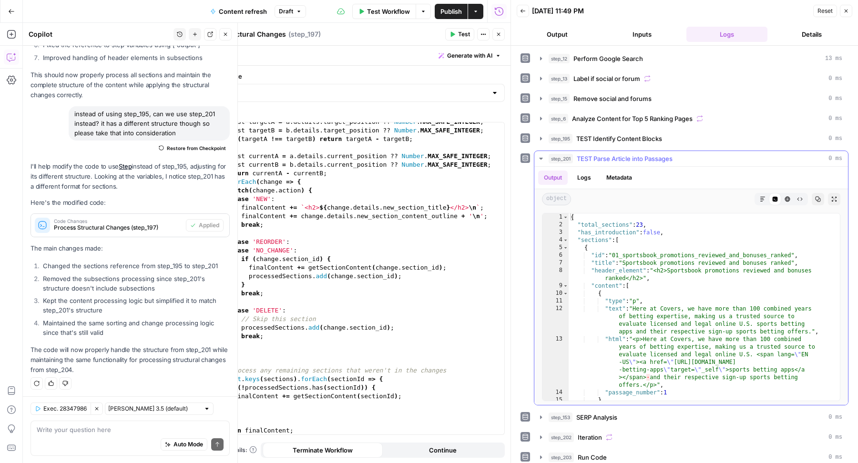
scroll to position [0, 0]
click at [87, 441] on div "Auto Mode Send" at bounding box center [130, 445] width 187 height 21
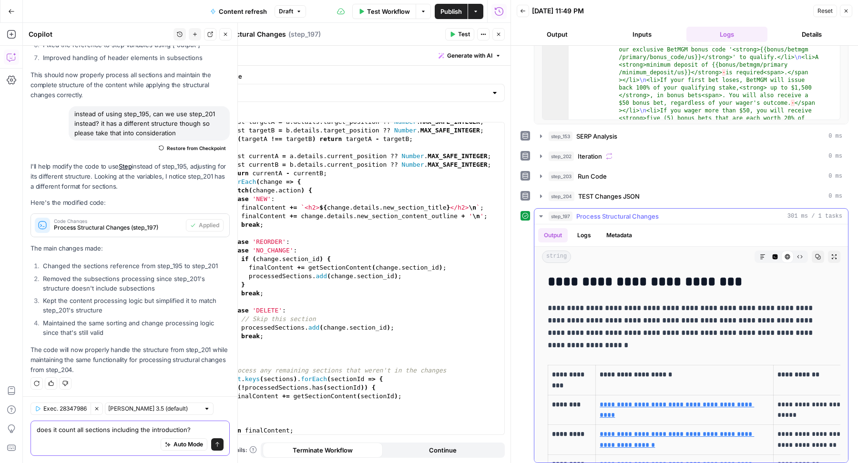
scroll to position [67, 0]
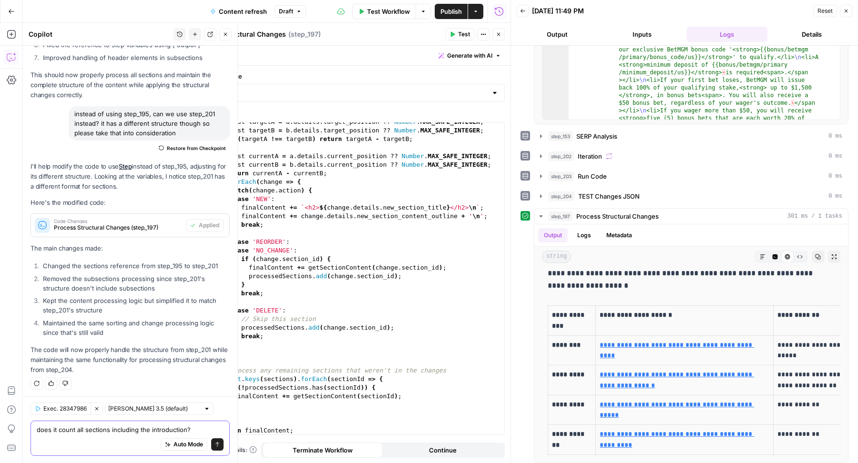
click at [119, 427] on textarea "does it count all sections including the introduction?" at bounding box center [130, 430] width 187 height 10
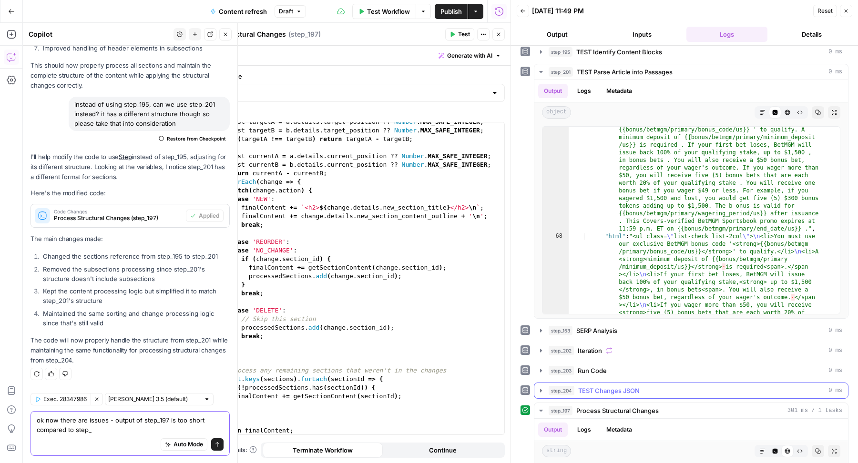
scroll to position [0, 0]
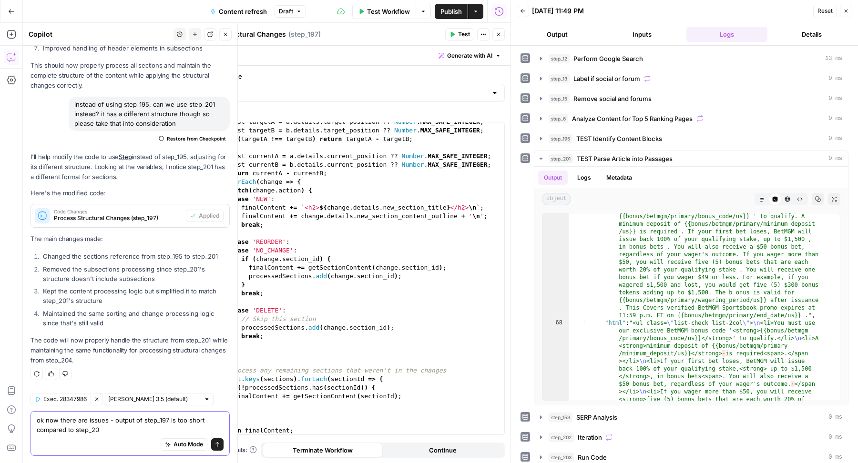
type textarea "ok now there are issues - output of step_197 is too short compared to step_201"
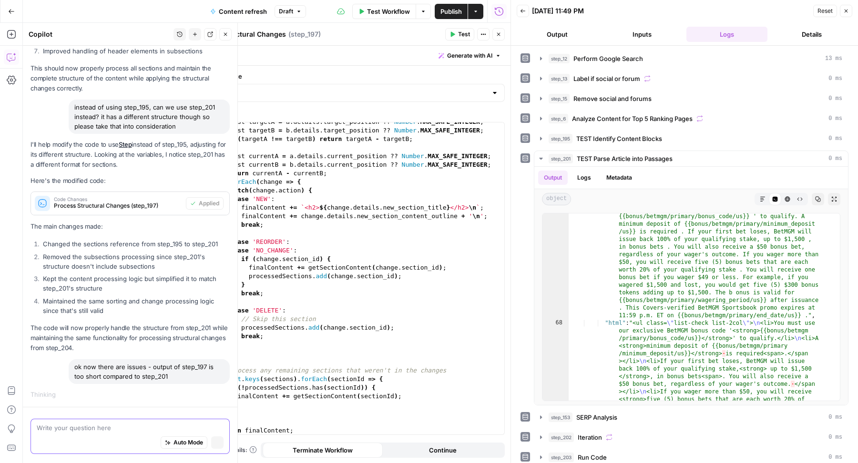
scroll to position [395, 0]
